Goal: Task Accomplishment & Management: Complete application form

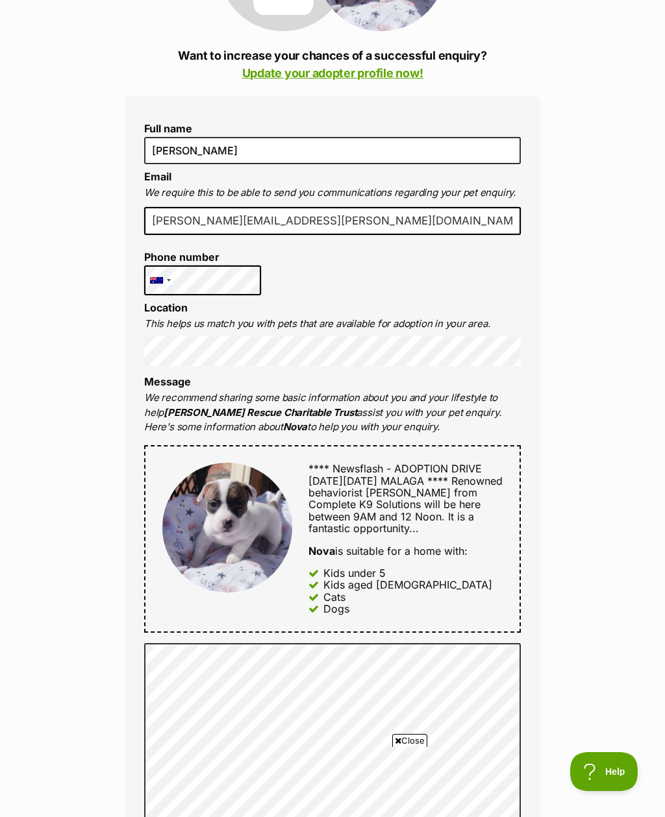
scroll to position [266, 0]
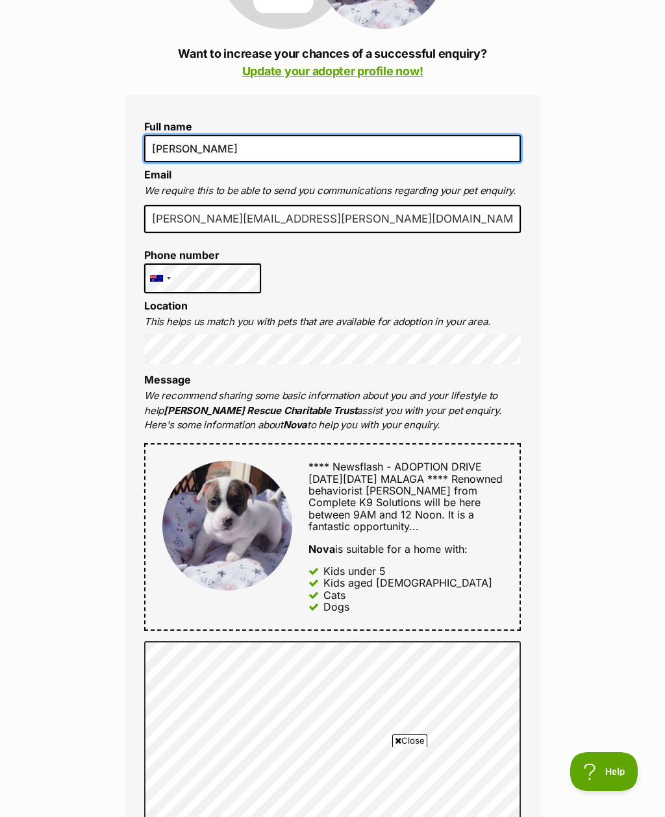
click at [454, 149] on input "[PERSON_NAME]" at bounding box center [332, 148] width 377 height 27
type input "H"
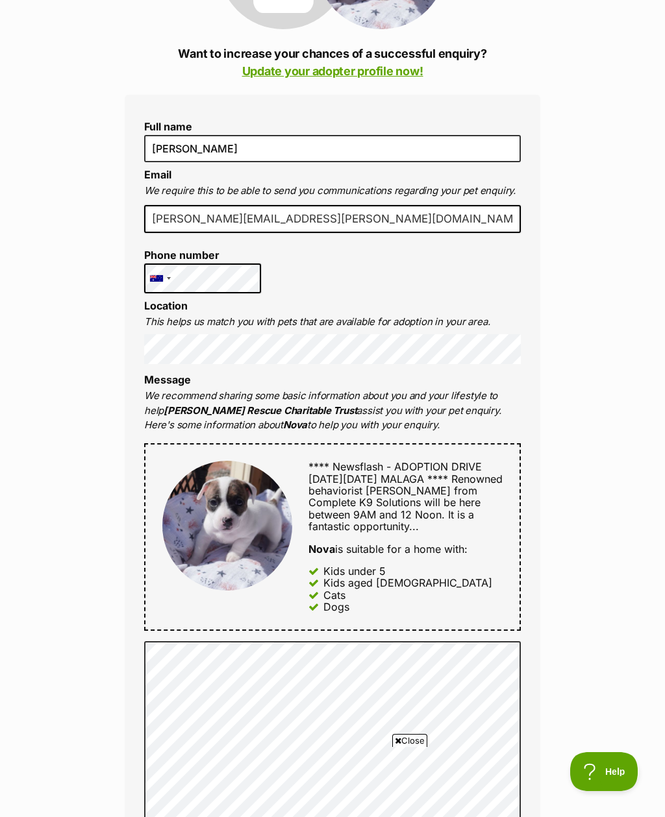
click at [619, 337] on div "Enquire about Nova Want to increase your chances of a successful enquiry? Updat…" at bounding box center [332, 716] width 665 height 1726
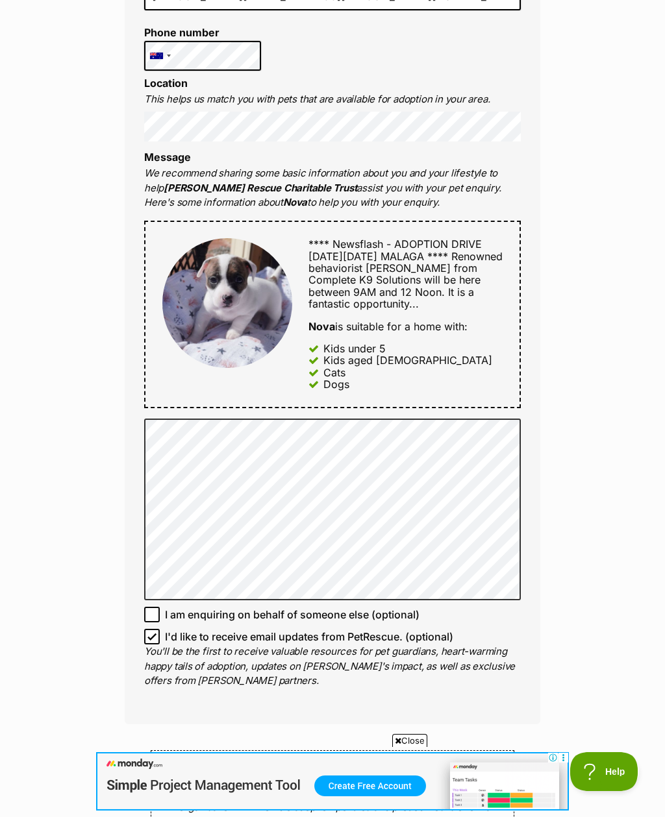
scroll to position [220, 0]
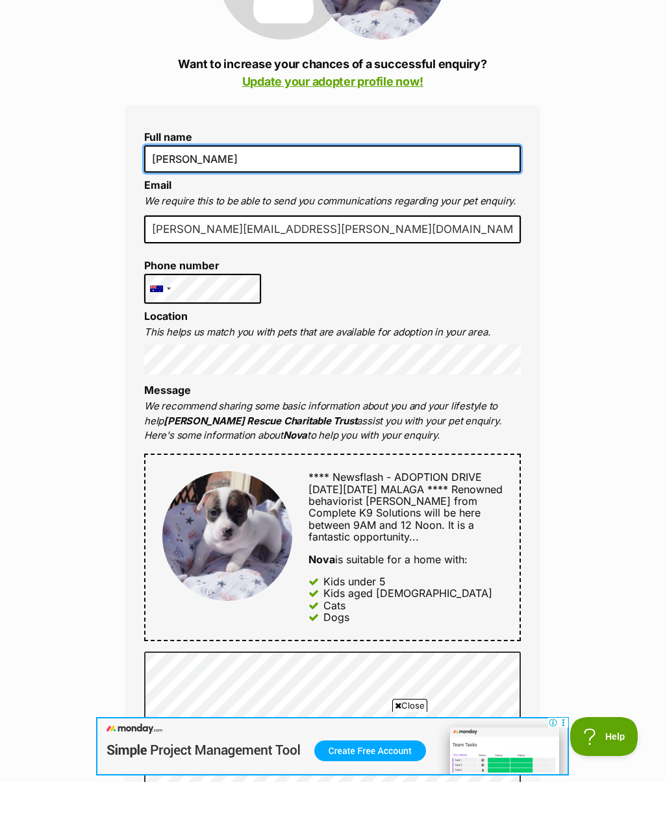
click at [464, 180] on input "Jacqui Lyons" at bounding box center [332, 193] width 377 height 27
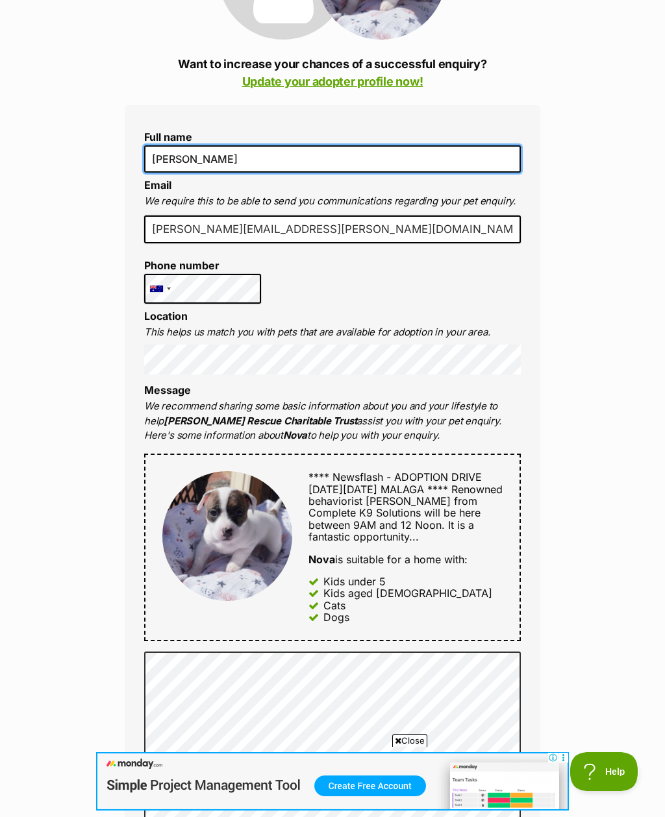
type input "J"
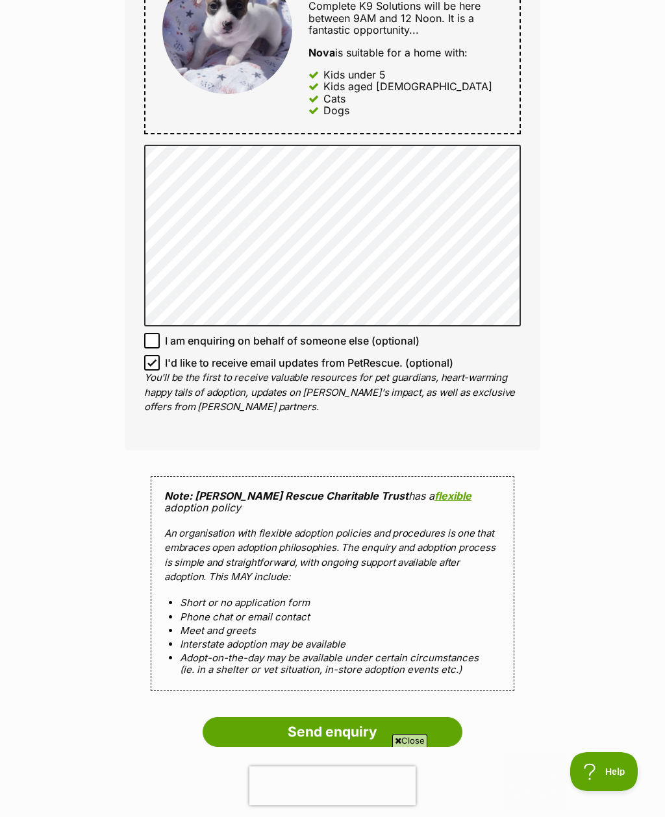
scroll to position [0, 0]
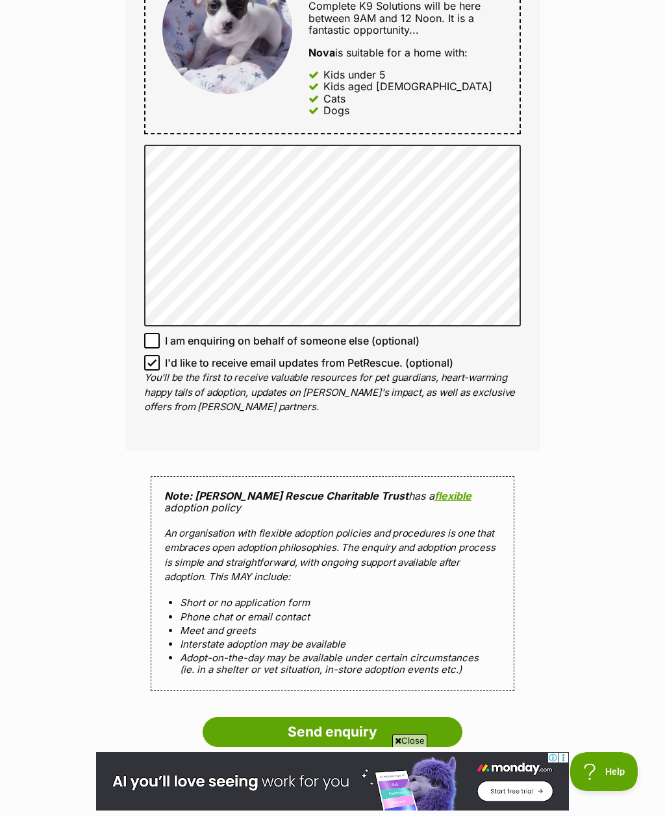
type input "[PERSON_NAME]"
click at [147, 334] on input "I am enquiring on behalf of someone else (optional)" at bounding box center [152, 341] width 16 height 16
checkbox input "true"
click at [153, 355] on input "I'd like to receive email updates from PetRescue. (optional)" at bounding box center [152, 363] width 16 height 16
checkbox input "false"
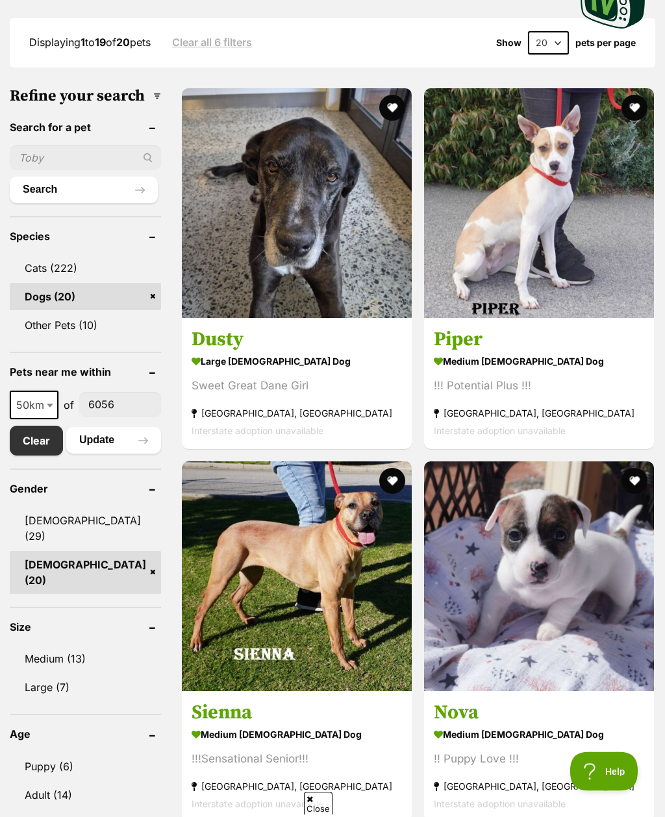
scroll to position [366, 0]
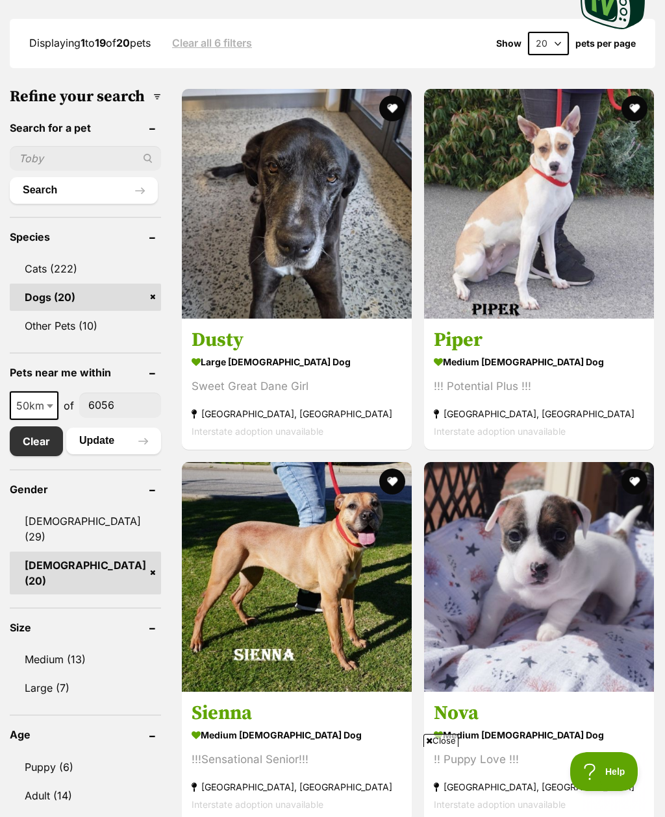
click at [434, 701] on h3 "Nova" at bounding box center [539, 713] width 210 height 25
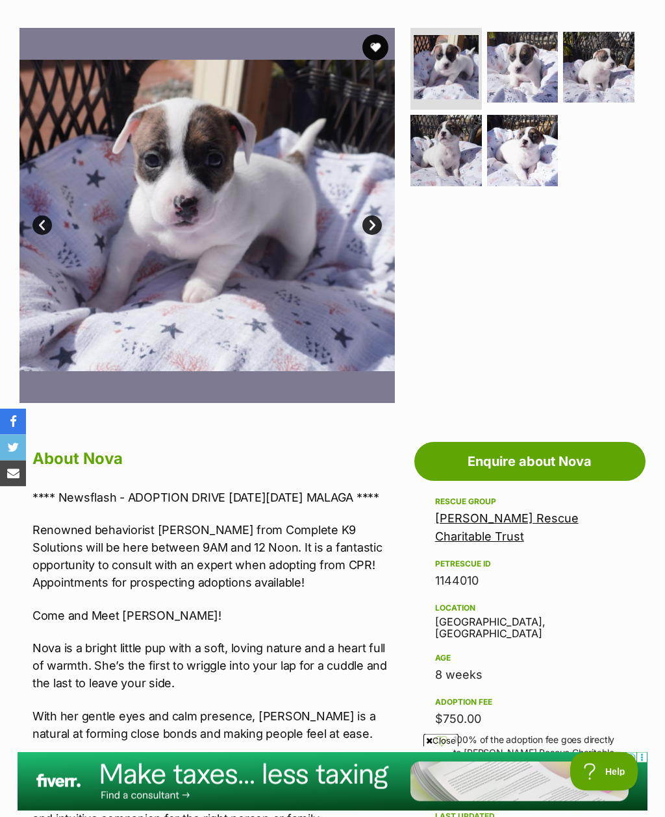
scroll to position [55, 0]
